Goal: Task Accomplishment & Management: Complete application form

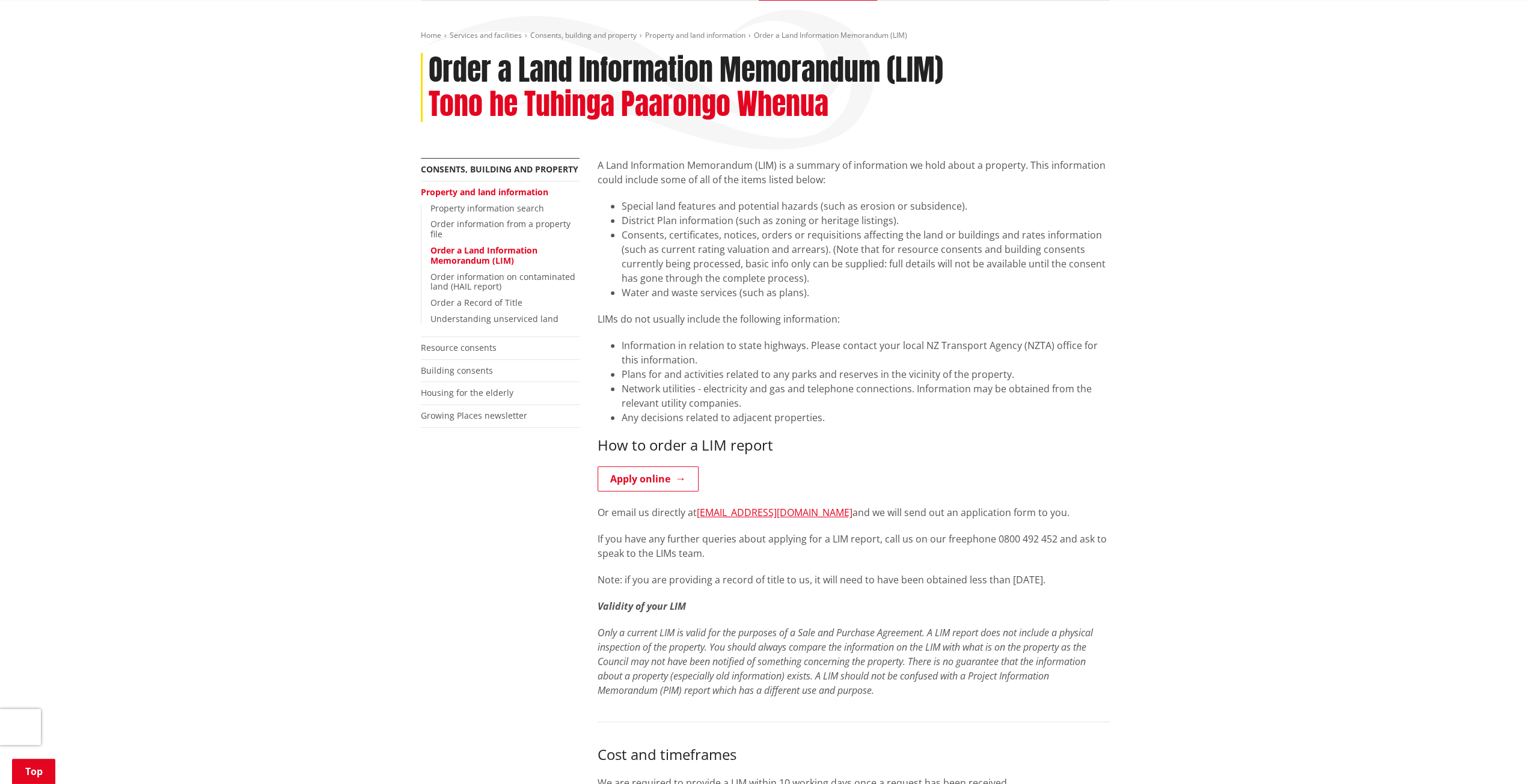
scroll to position [121, 0]
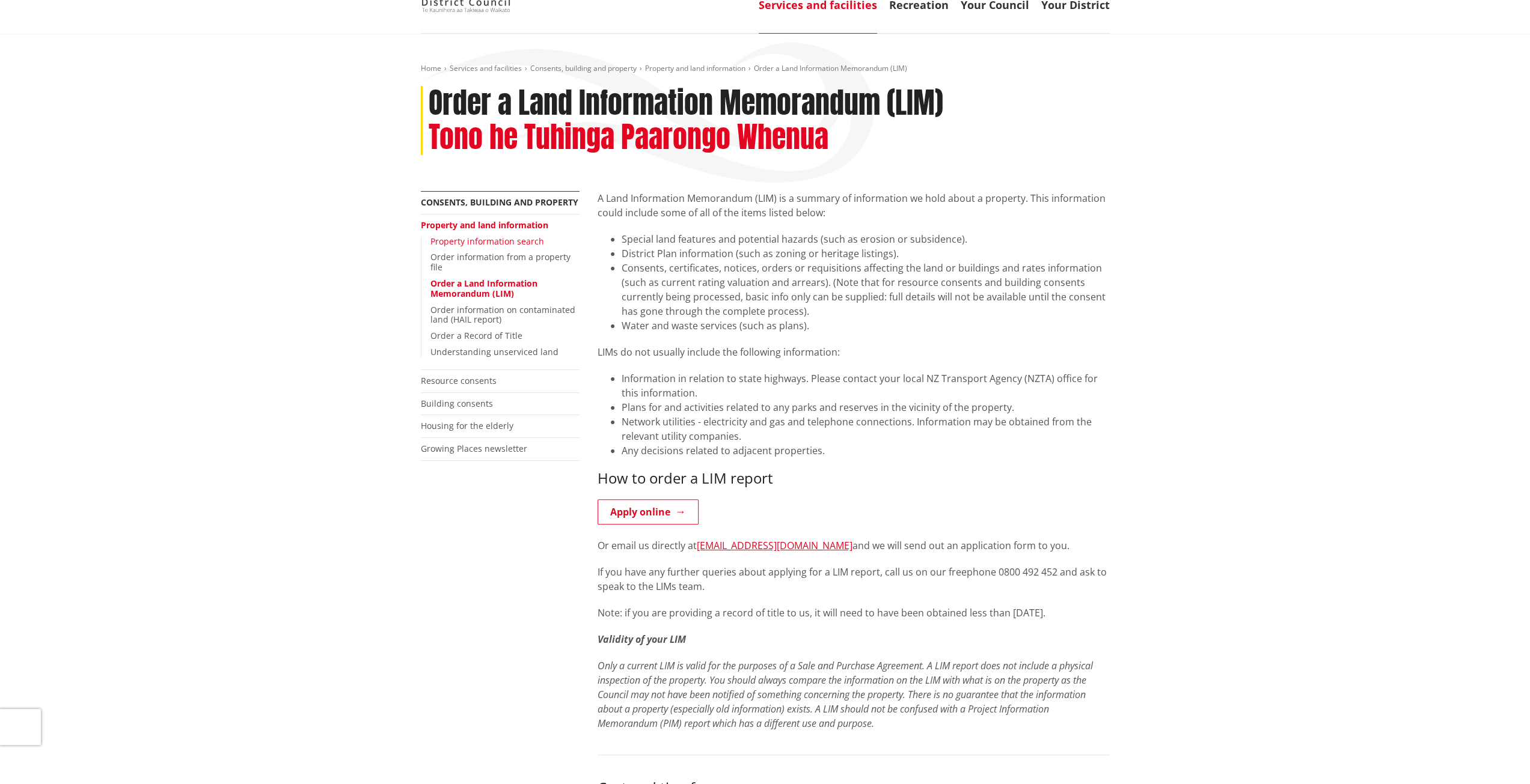
click at [489, 243] on link "Property information search" at bounding box center [487, 241] width 114 height 11
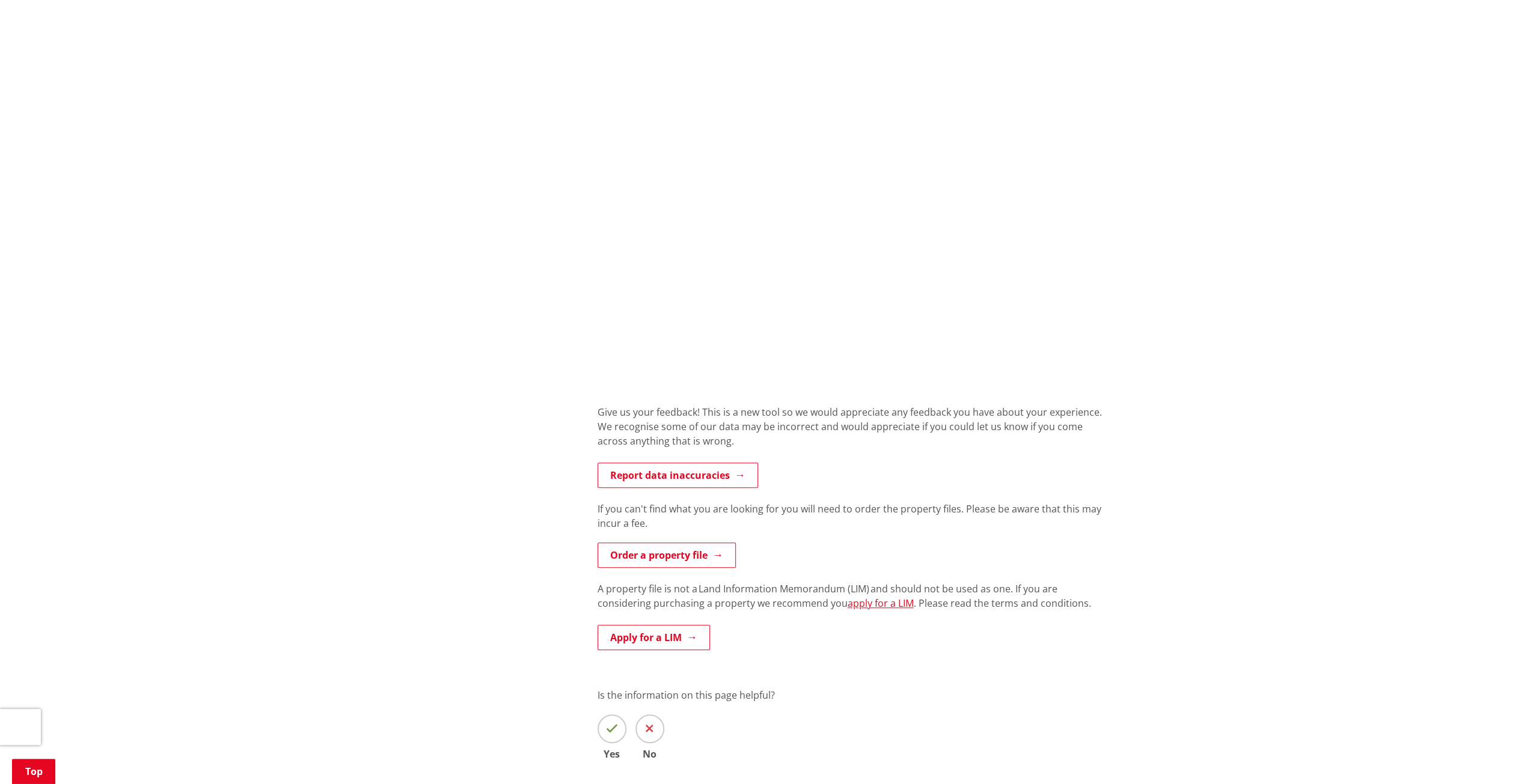
scroll to position [841, 0]
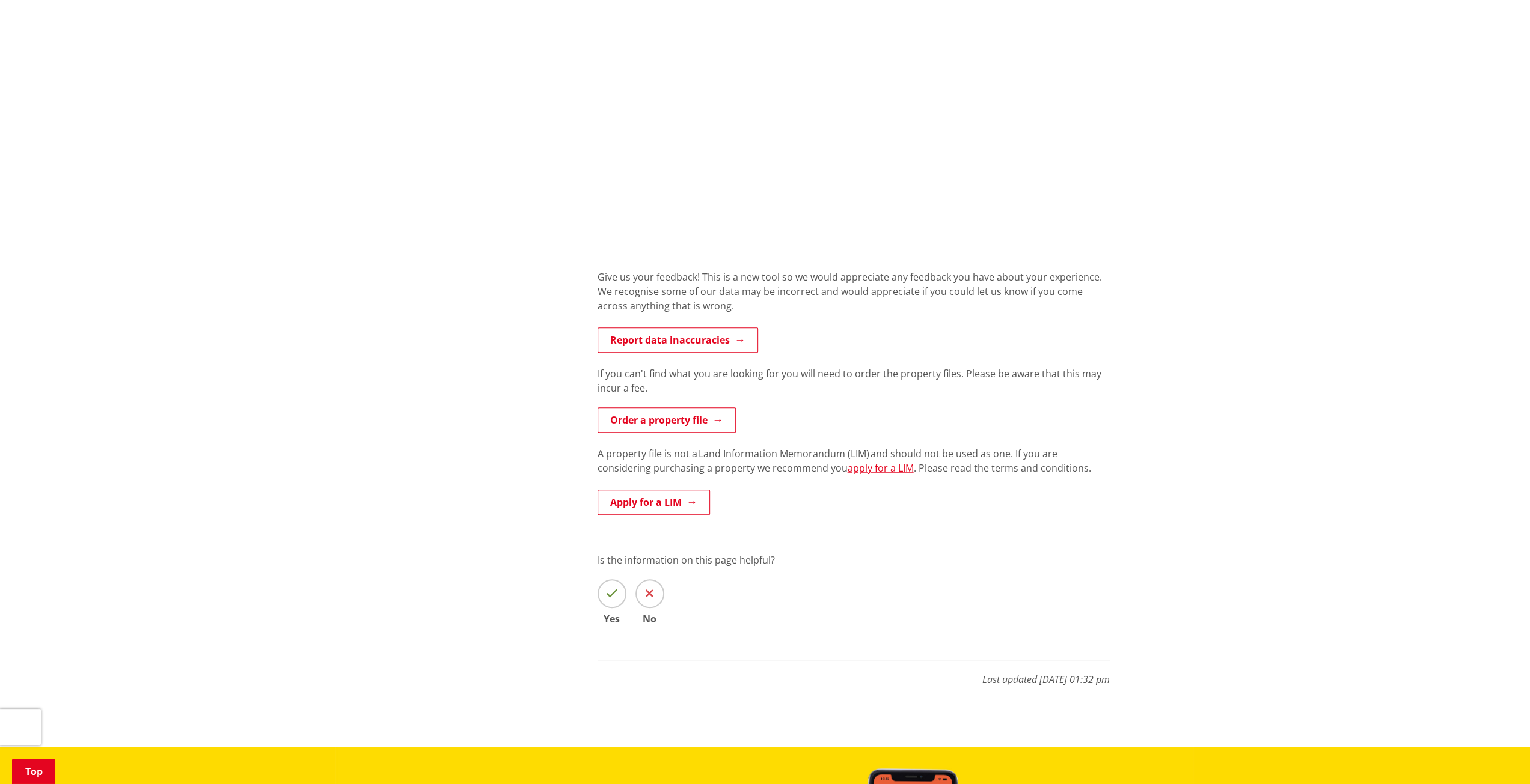
drag, startPoint x: 674, startPoint y: 507, endPoint x: 718, endPoint y: 503, distance: 44.2
click at [674, 507] on link "Apply for a LIM" at bounding box center [654, 502] width 112 height 25
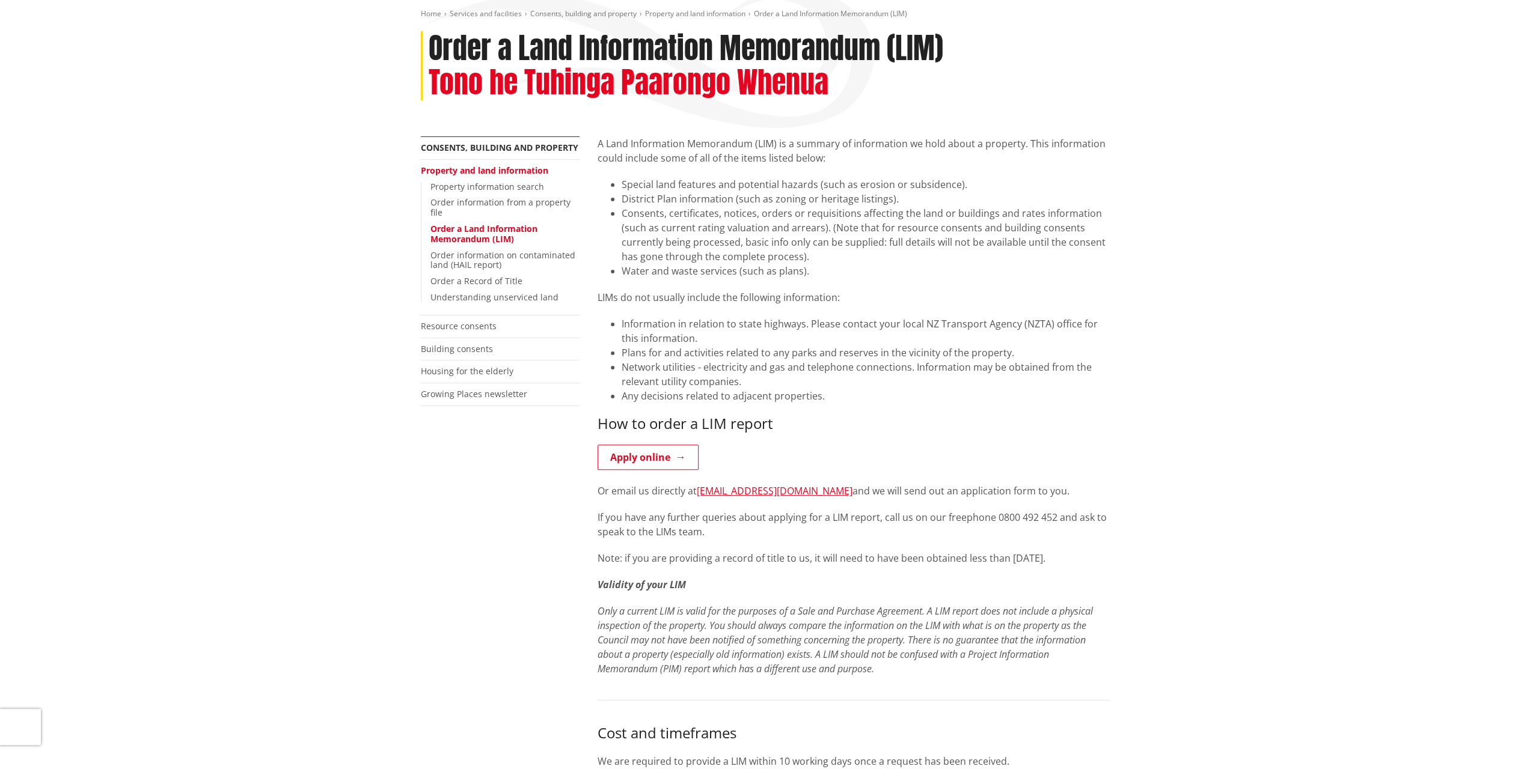
scroll to position [180, 0]
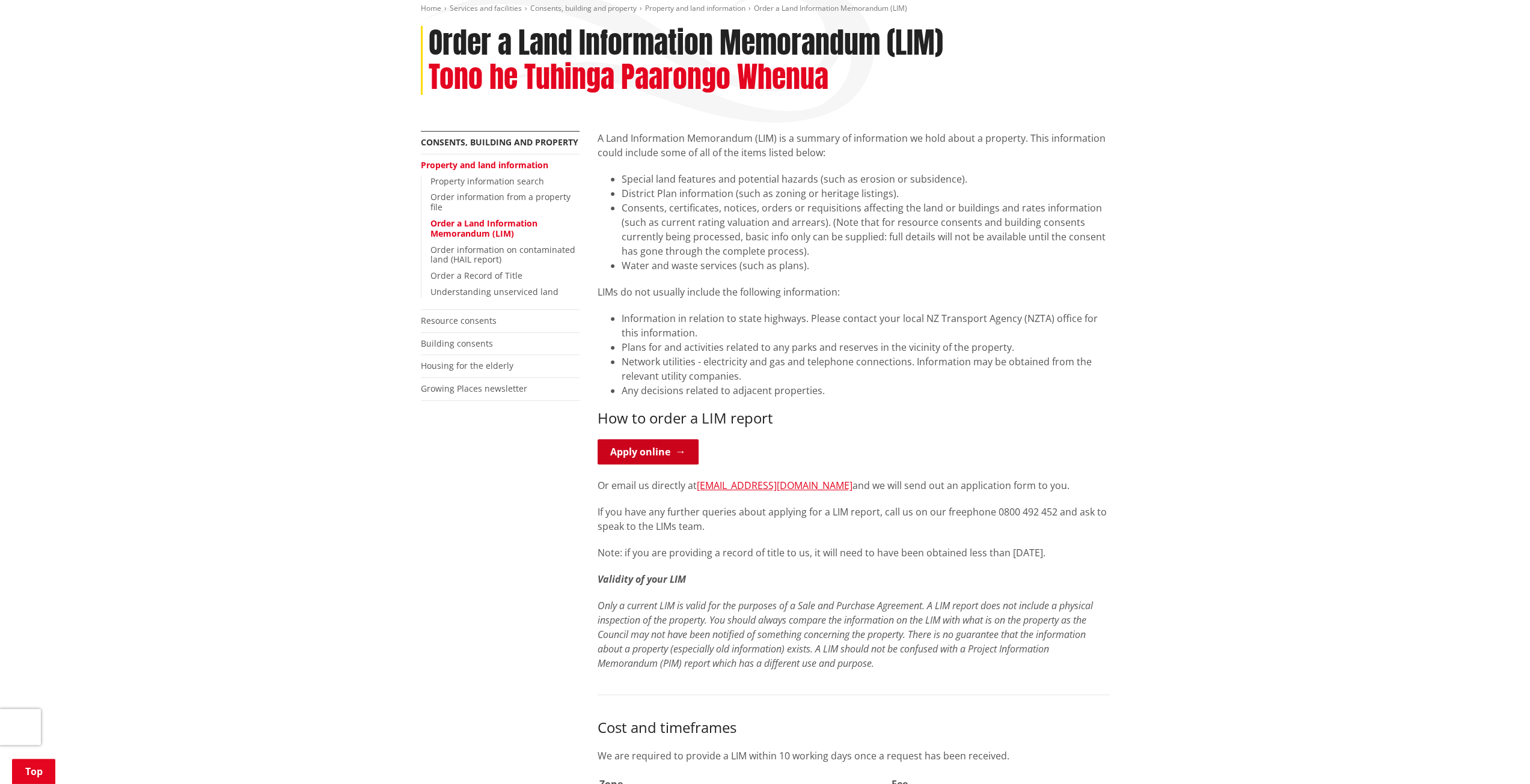
click at [633, 443] on link "Apply online" at bounding box center [649, 452] width 101 height 25
